Goal: Task Accomplishment & Management: Use online tool/utility

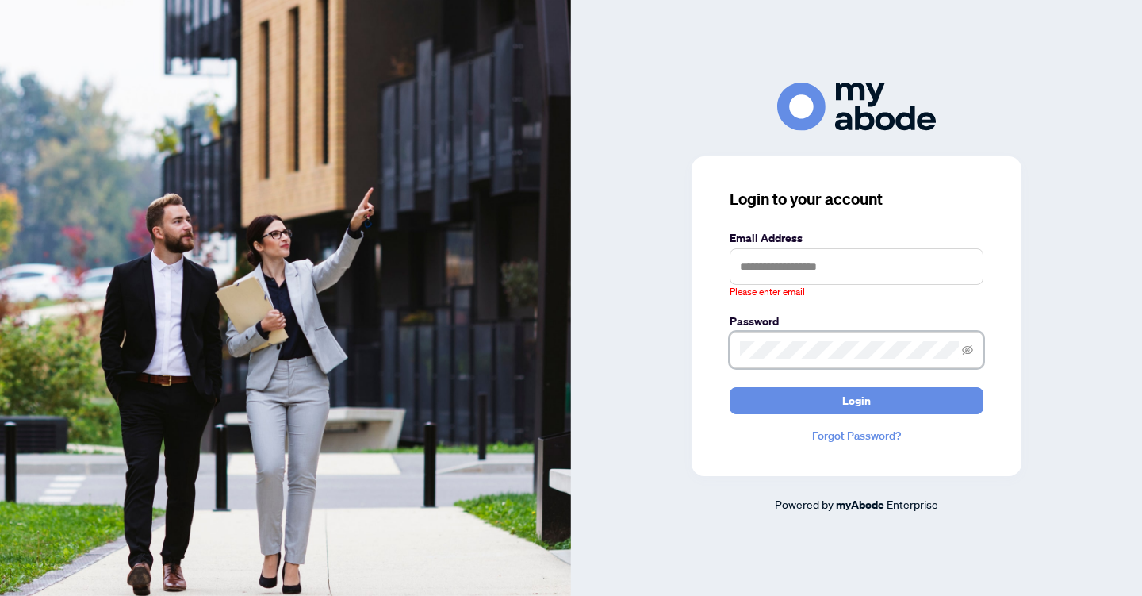
click at [872, 333] on span at bounding box center [857, 350] width 254 height 36
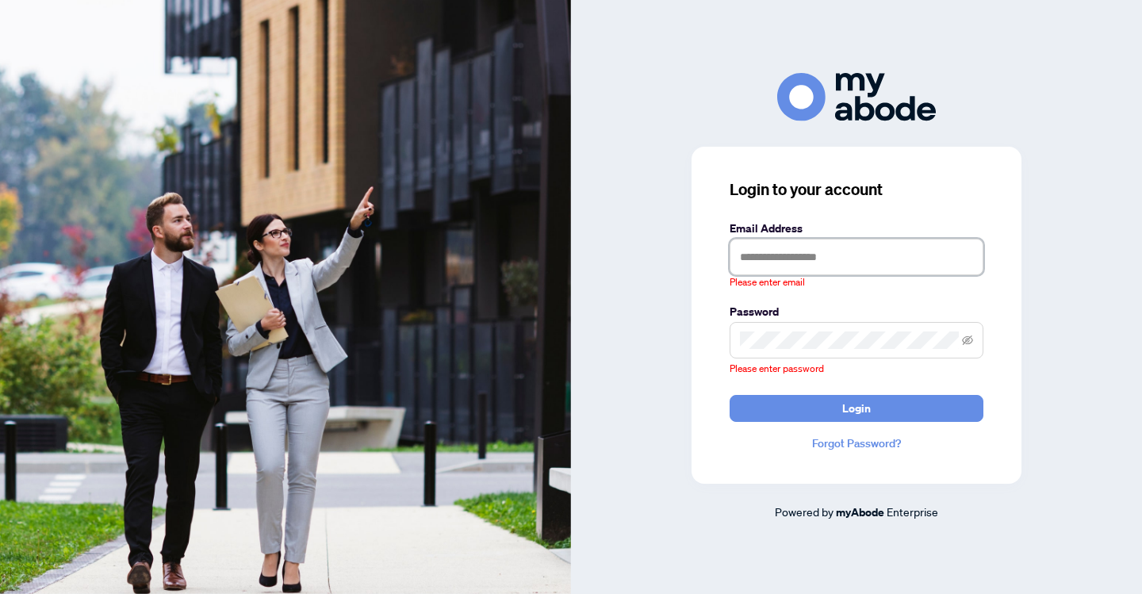
click at [766, 275] on input "text" at bounding box center [857, 257] width 254 height 36
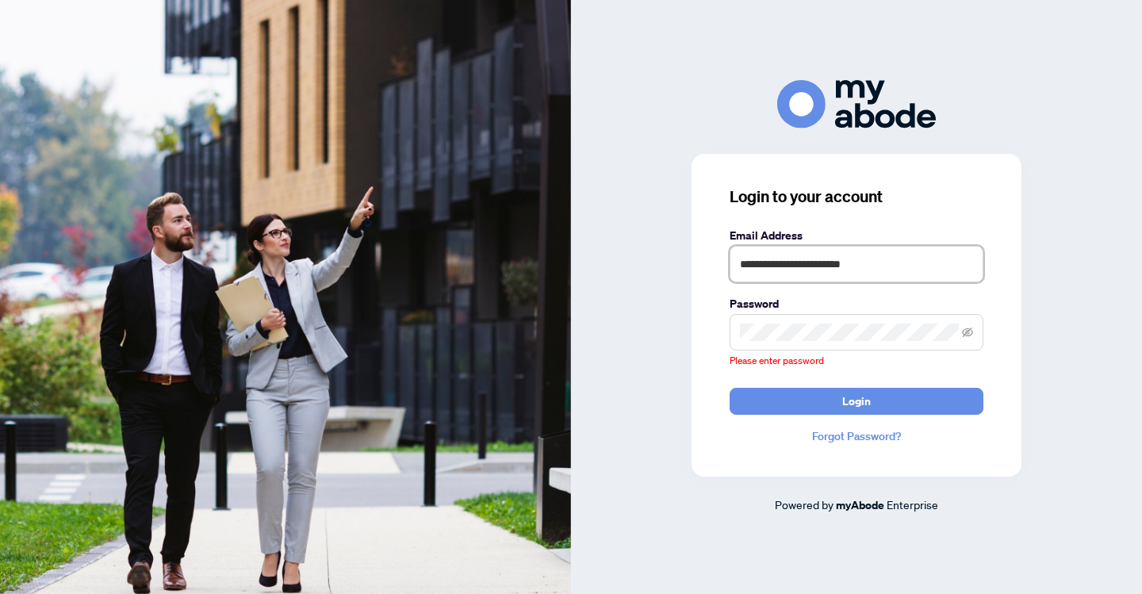
type input "**********"
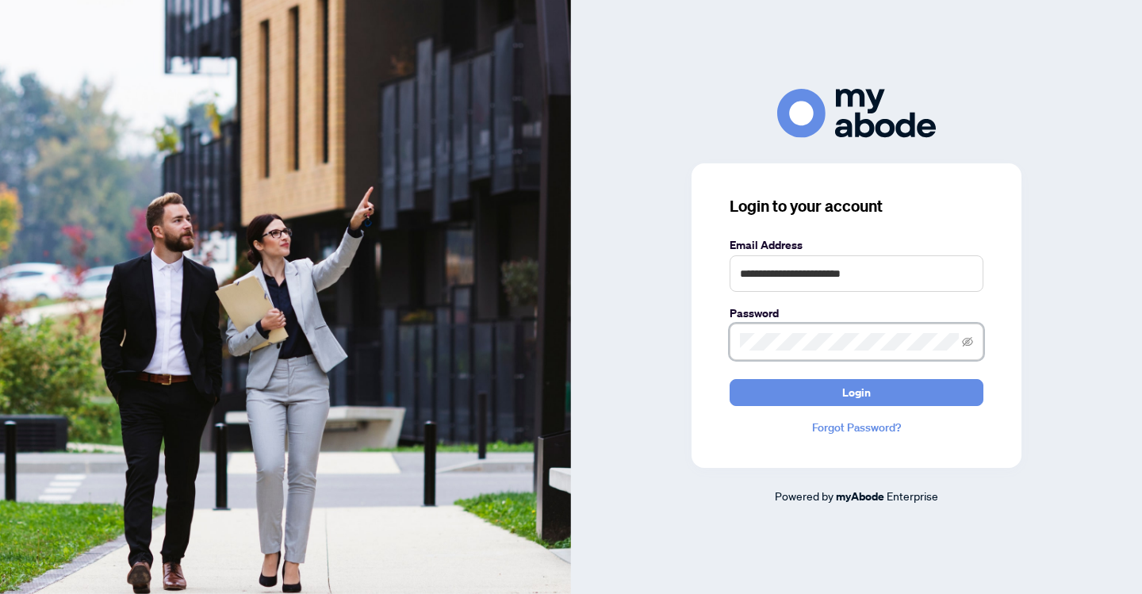
click at [857, 392] on button "Login" at bounding box center [857, 392] width 254 height 27
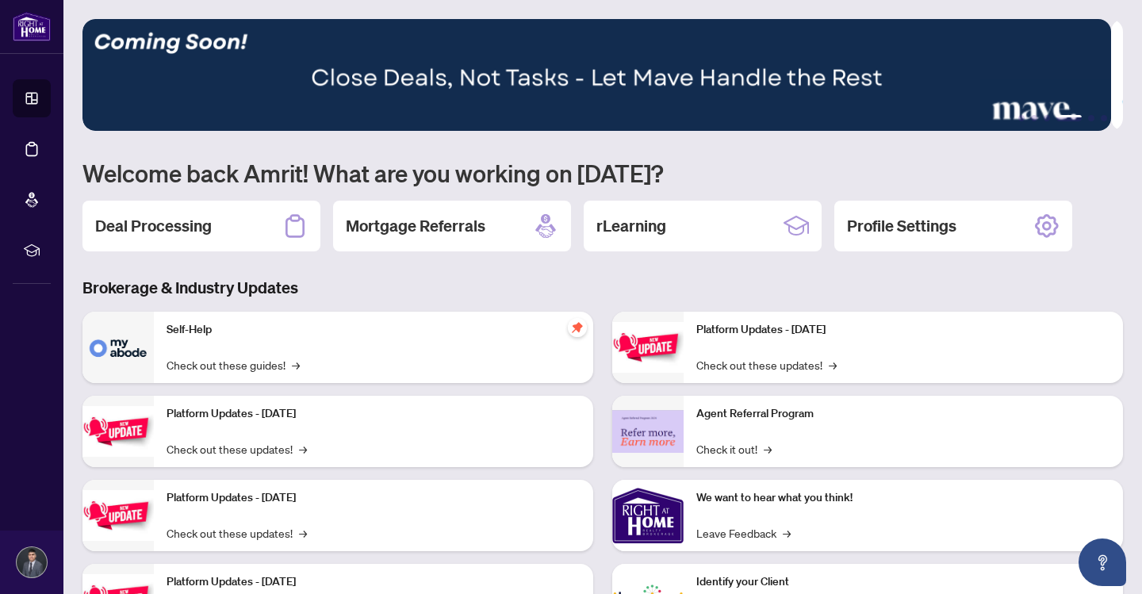
click at [516, 277] on h3 "Brokerage & Industry Updates" at bounding box center [603, 288] width 1041 height 22
click at [740, 144] on div "1 2 3 4 5 6 Welcome back Amrit! What are you working on [DATE]? Deal Processing…" at bounding box center [603, 339] width 1041 height 640
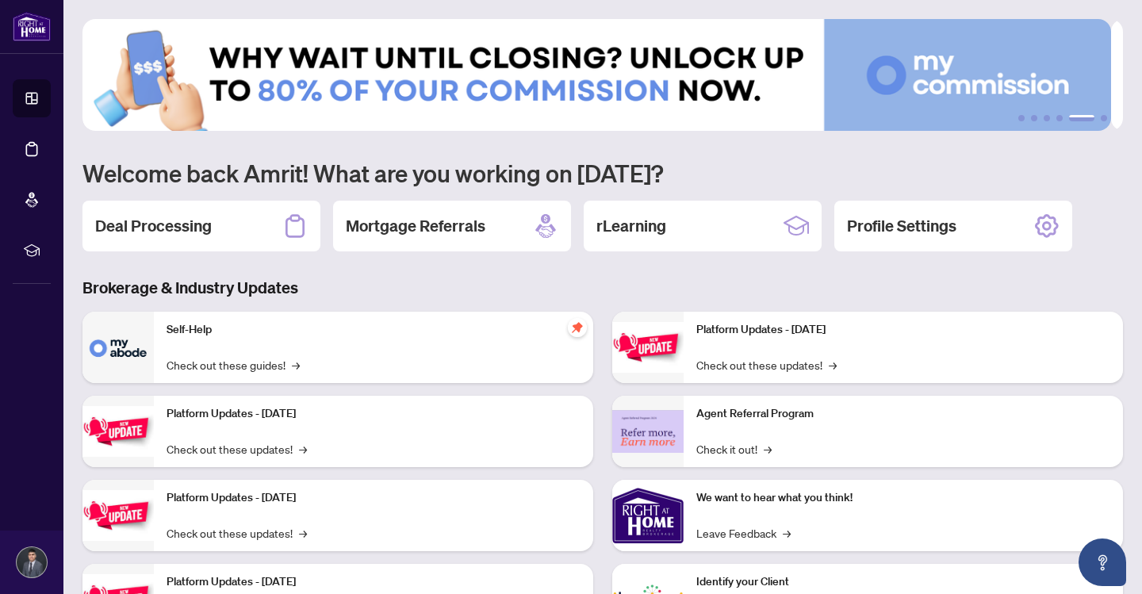
click at [532, 275] on div "1 2 3 4 5 6 Welcome back Amrit! What are you working on [DATE]? Deal Processing…" at bounding box center [603, 339] width 1041 height 640
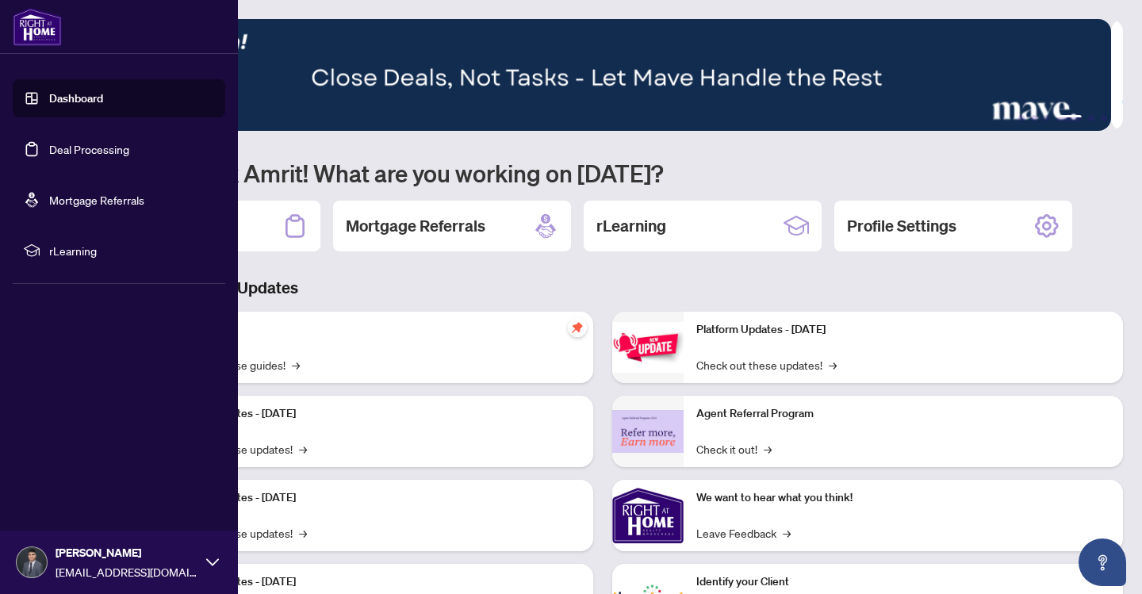
click at [71, 153] on link "Deal Processing" at bounding box center [89, 149] width 80 height 14
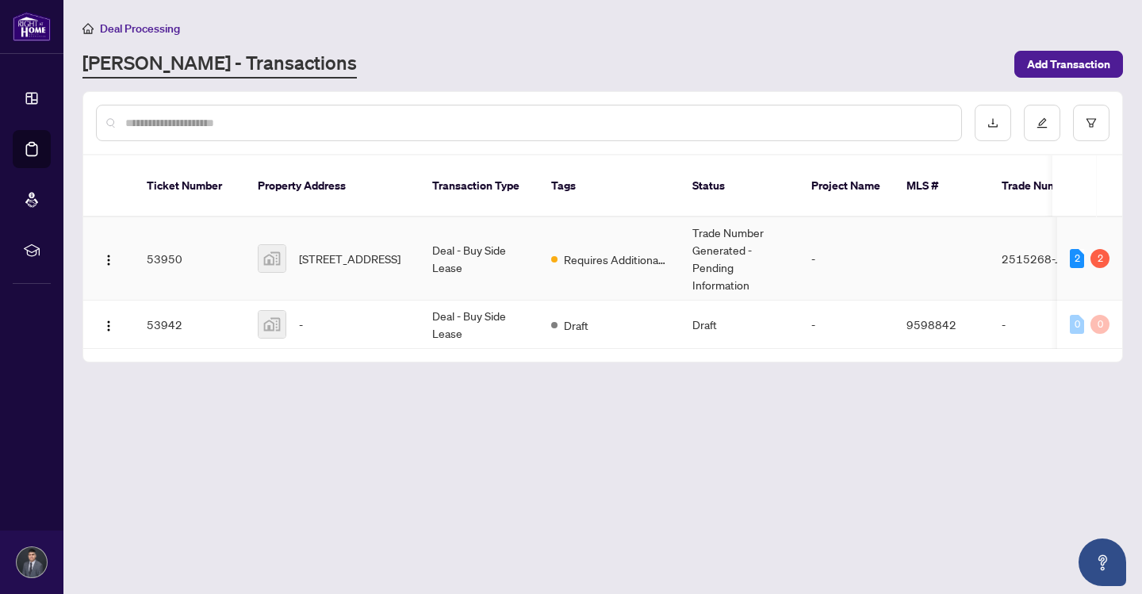
click at [275, 245] on img at bounding box center [272, 258] width 27 height 27
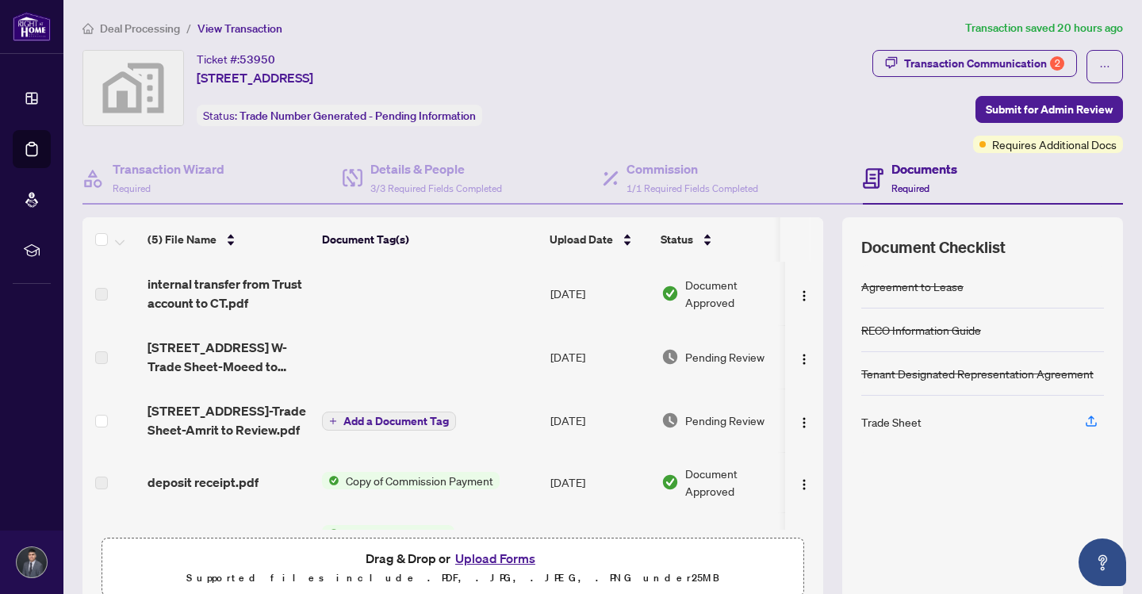
scroll to position [56, 0]
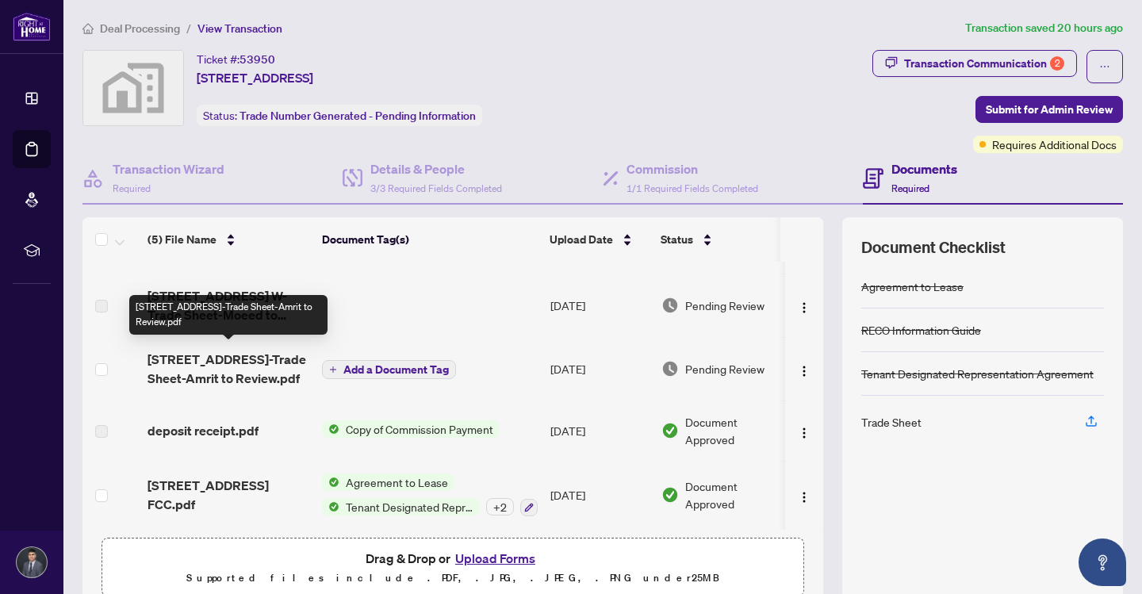
click at [221, 371] on span "[STREET_ADDRESS]-Trade Sheet-Amrit to Review.pdf" at bounding box center [229, 369] width 162 height 38
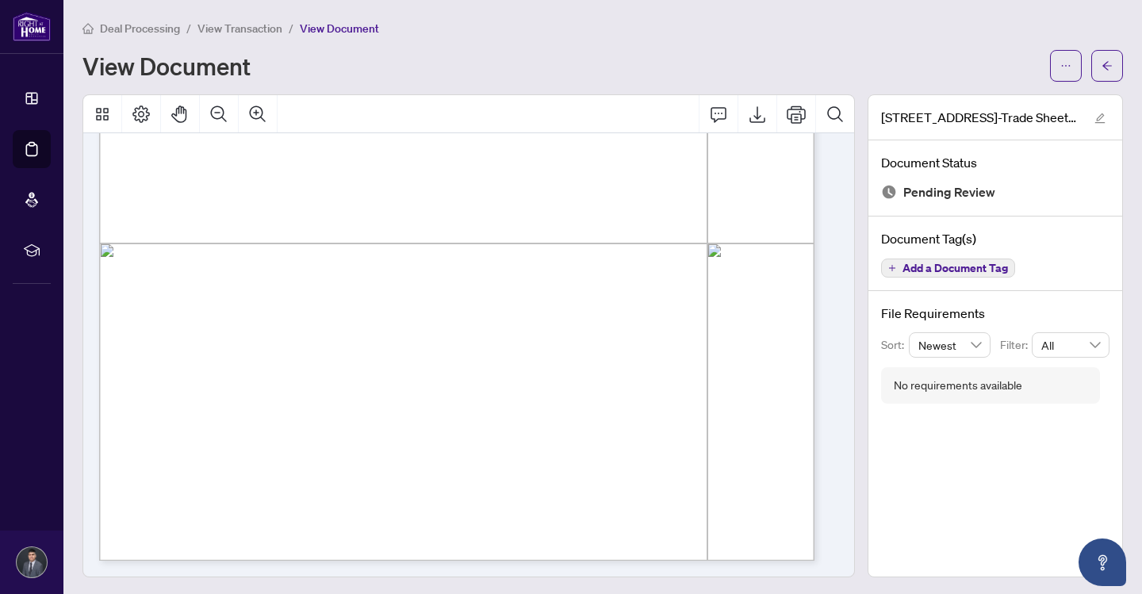
scroll to position [2, 0]
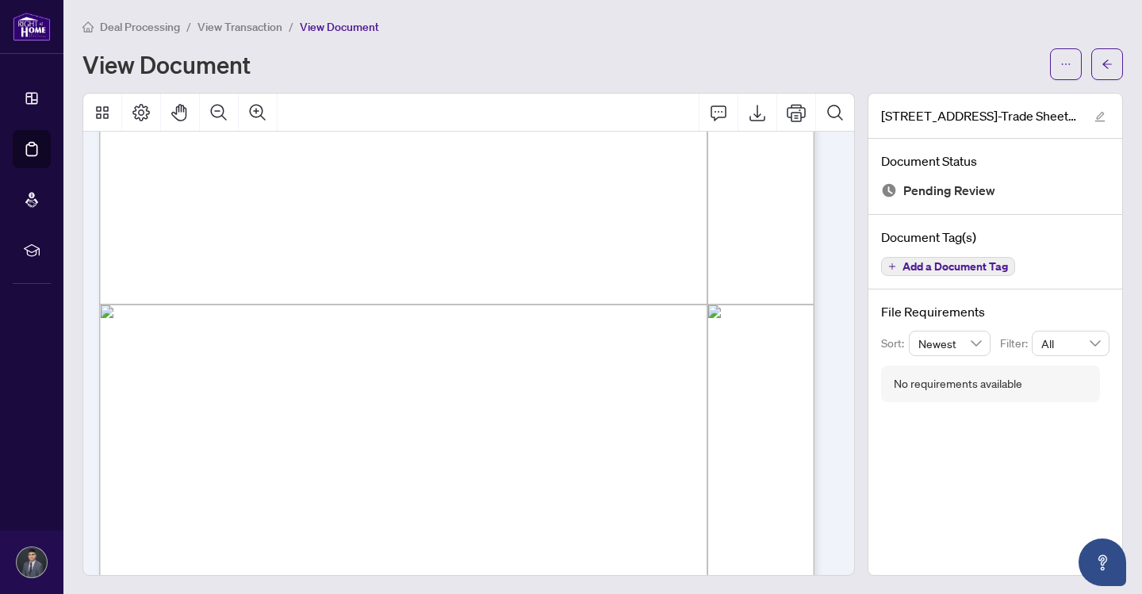
scroll to position [514, 0]
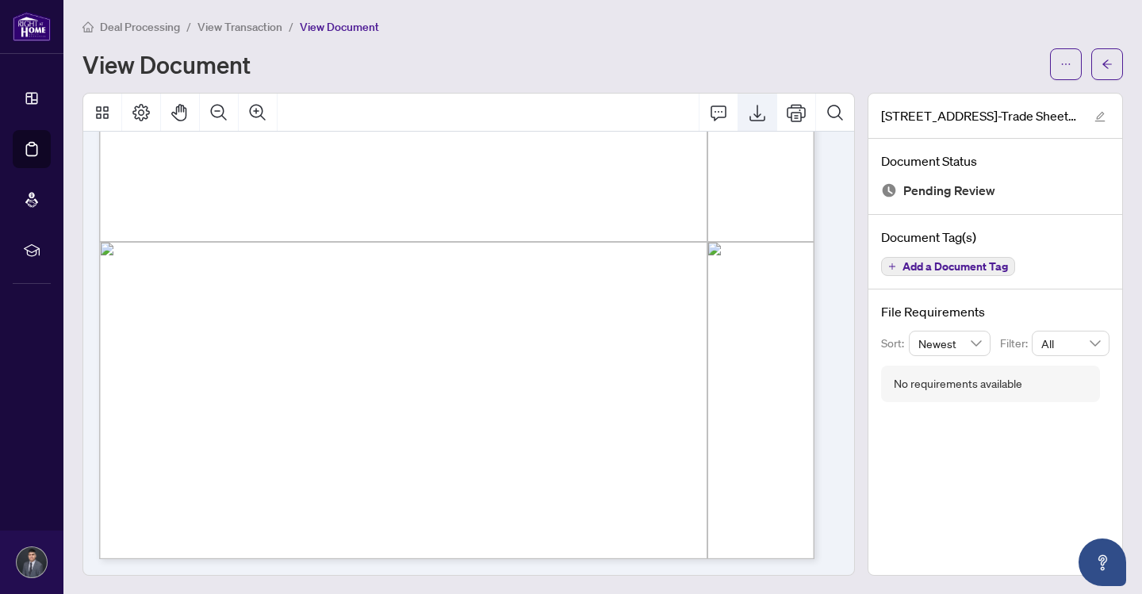
click at [748, 115] on icon "Export" at bounding box center [757, 112] width 19 height 19
click at [370, 309] on span "NOT YET SEND, PLS SEE NOTE FROM [PERSON_NAME]" at bounding box center [261, 310] width 217 height 7
click at [748, 125] on button "Export" at bounding box center [758, 113] width 38 height 38
click at [643, 52] on div "View Document" at bounding box center [562, 64] width 958 height 25
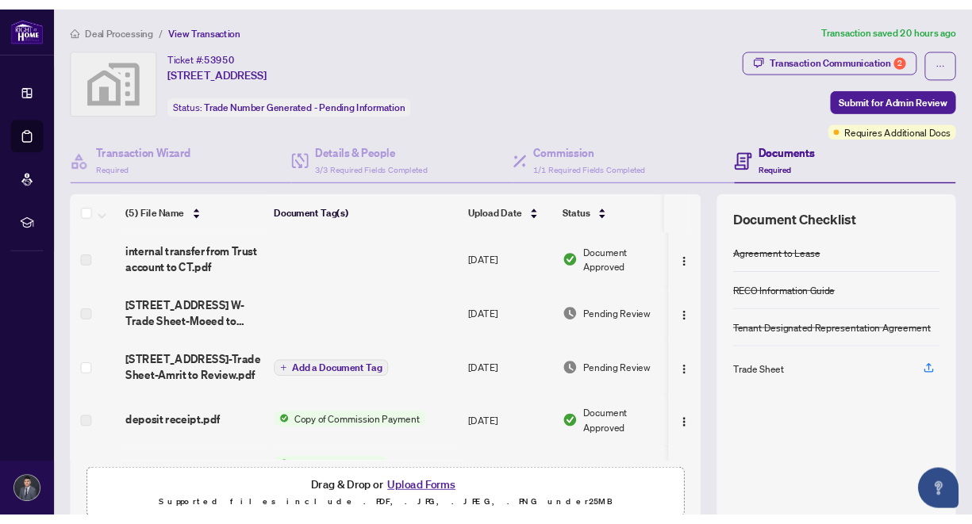
scroll to position [70, 0]
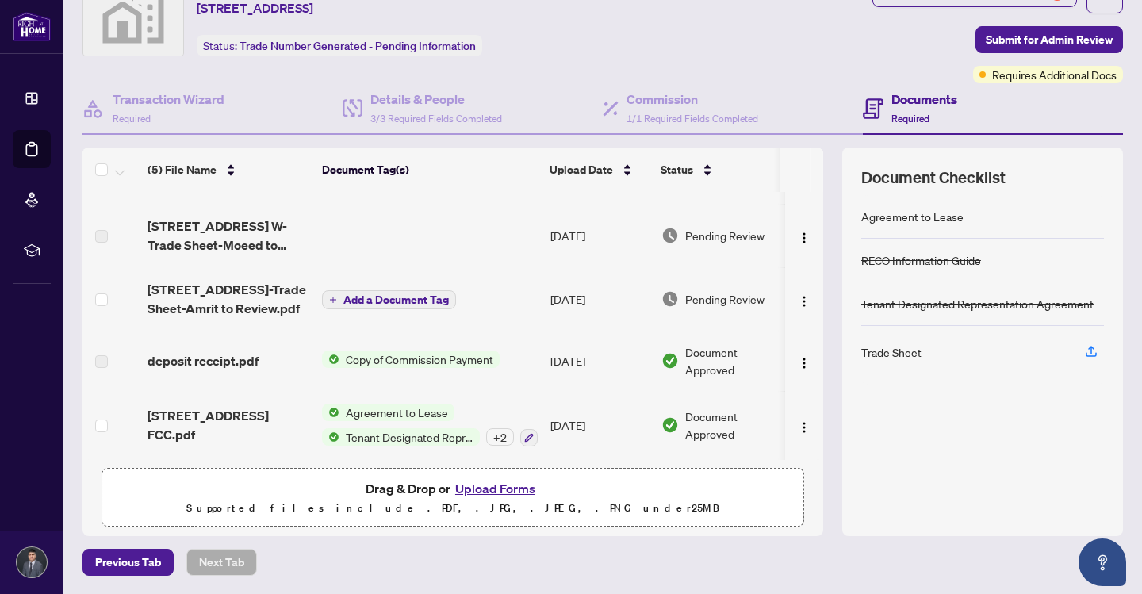
click at [540, 81] on div "Ticket #: 53950 [STREET_ADDRESS] Status: Trade Number Generated - Pending Infor…" at bounding box center [474, 31] width 790 height 103
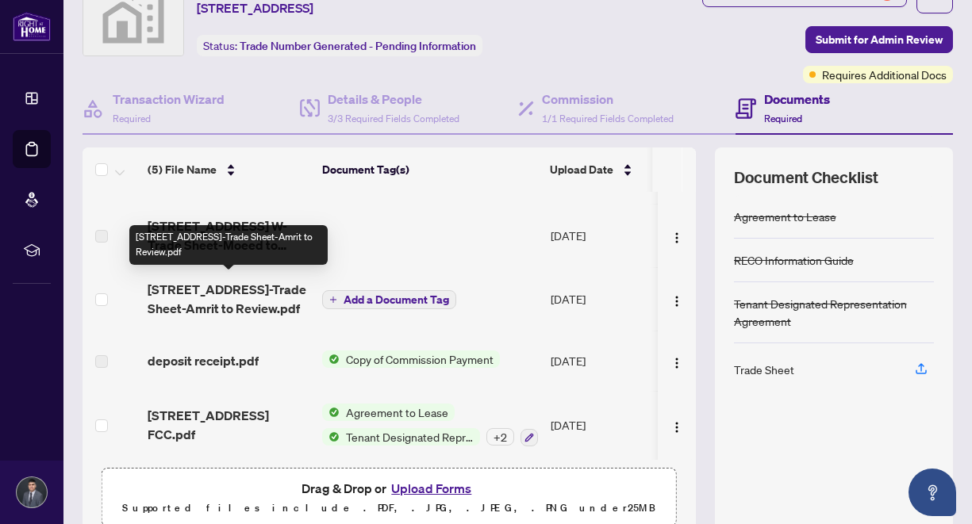
click at [235, 293] on span "[STREET_ADDRESS]-Trade Sheet-Amrit to Review.pdf" at bounding box center [229, 299] width 162 height 38
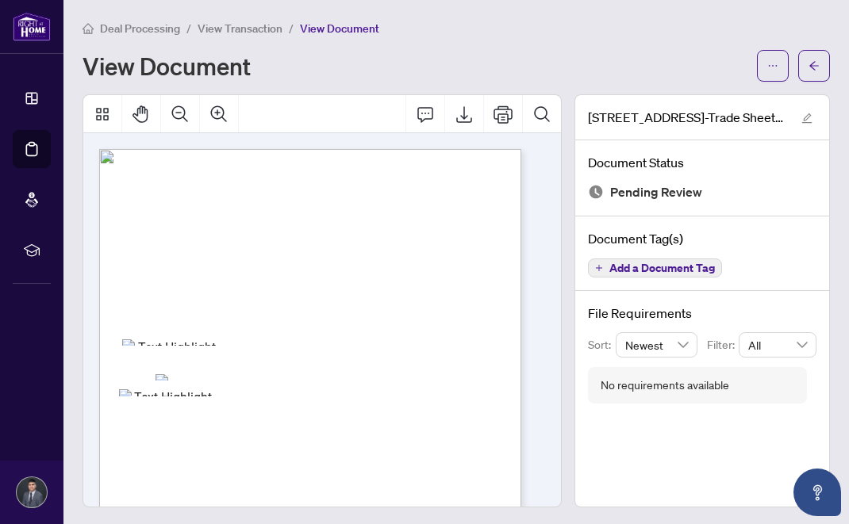
click at [664, 416] on div "[STREET_ADDRESS]-Trade Sheet-Amrit to Review.pdf Document Status Pending Review…" at bounding box center [701, 300] width 255 height 413
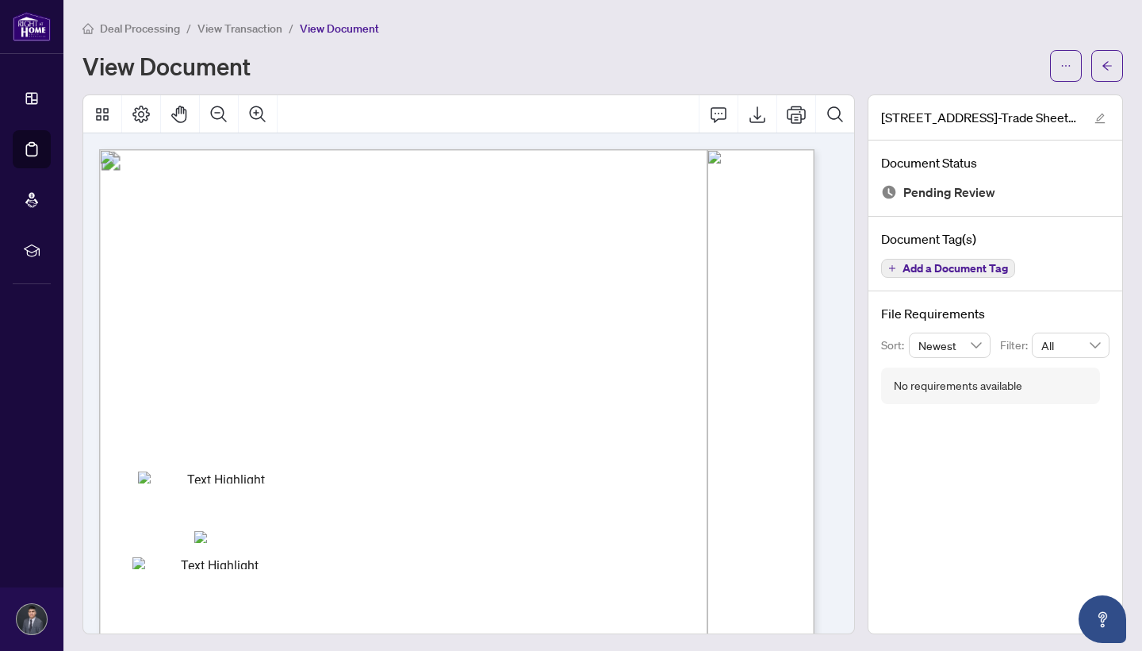
click at [780, 48] on div "Deal Processing / View Transaction / View Document View Document" at bounding box center [603, 50] width 1041 height 63
click at [844, 36] on div "Deal Processing / View Transaction / View Document" at bounding box center [603, 28] width 1041 height 18
click at [589, 63] on div "View Document" at bounding box center [562, 65] width 958 height 25
